Goal: Task Accomplishment & Management: Use online tool/utility

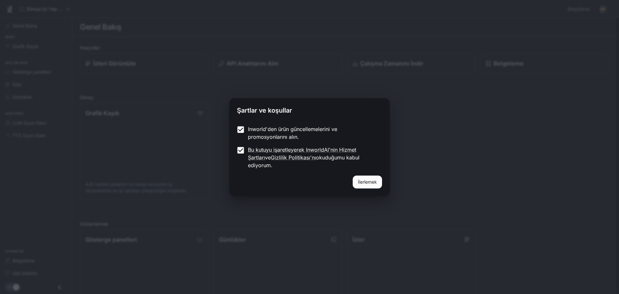
click at [371, 179] on font "İlerlemek" at bounding box center [367, 181] width 19 height 5
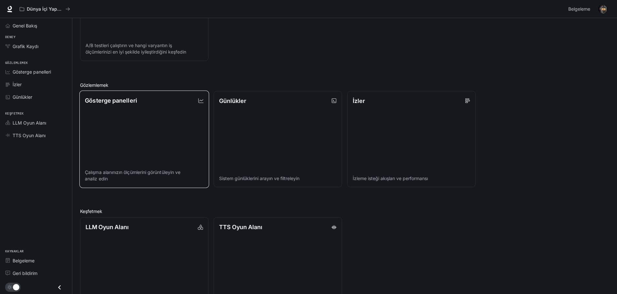
scroll to position [102, 0]
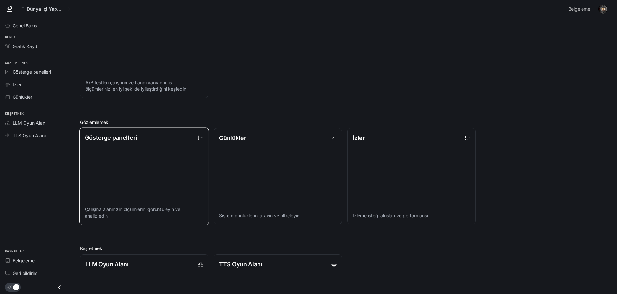
click at [130, 153] on link "Gösterge panelleri Çalışma alanınızın ölçümlerini görüntüleyin ve analiz edin" at bounding box center [144, 175] width 130 height 97
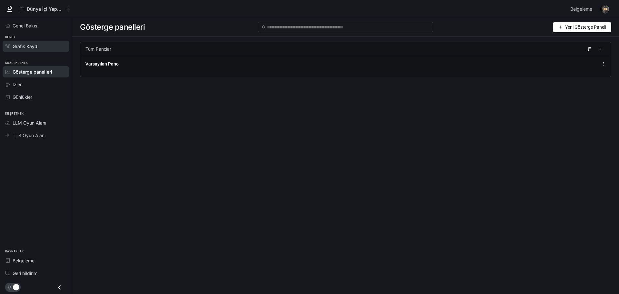
click at [9, 45] on icon "Grafik Kaydı" at bounding box center [7, 46] width 5 height 5
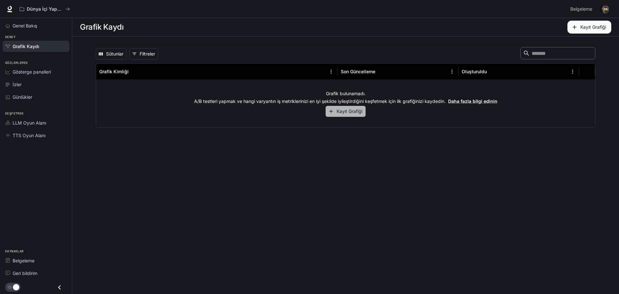
click at [338, 111] on font "Kayıt Grafiği" at bounding box center [350, 110] width 26 height 5
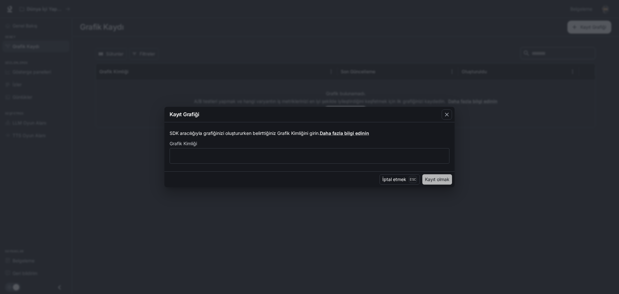
click at [430, 181] on font "Kayıt olmak" at bounding box center [437, 178] width 25 height 5
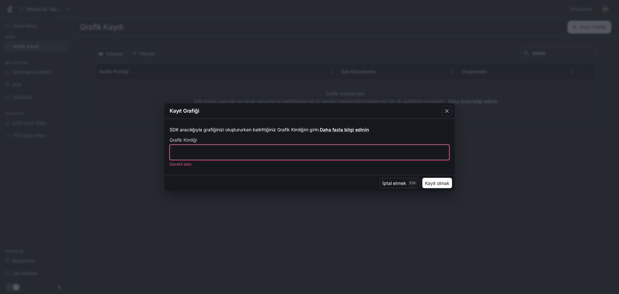
click at [231, 150] on input "text" at bounding box center [309, 152] width 279 height 6
click at [392, 183] on font "İptal etmek" at bounding box center [395, 182] width 24 height 5
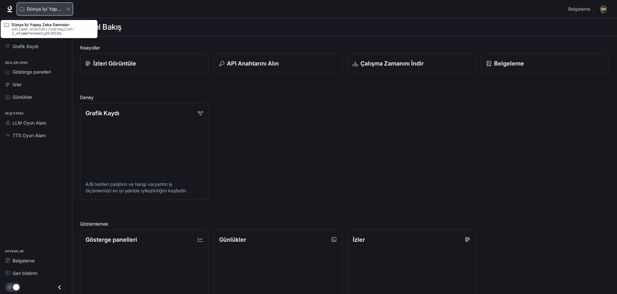
click at [46, 11] on font "Dünya İçi Yapay Zeka Demoları" at bounding box center [61, 8] width 69 height 5
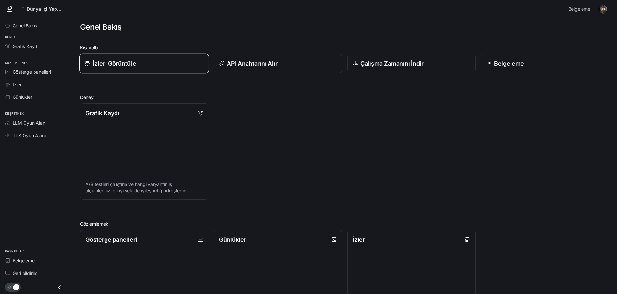
click at [149, 68] on link "İzleri Görüntüle" at bounding box center [144, 64] width 130 height 20
